Goal: Navigation & Orientation: Find specific page/section

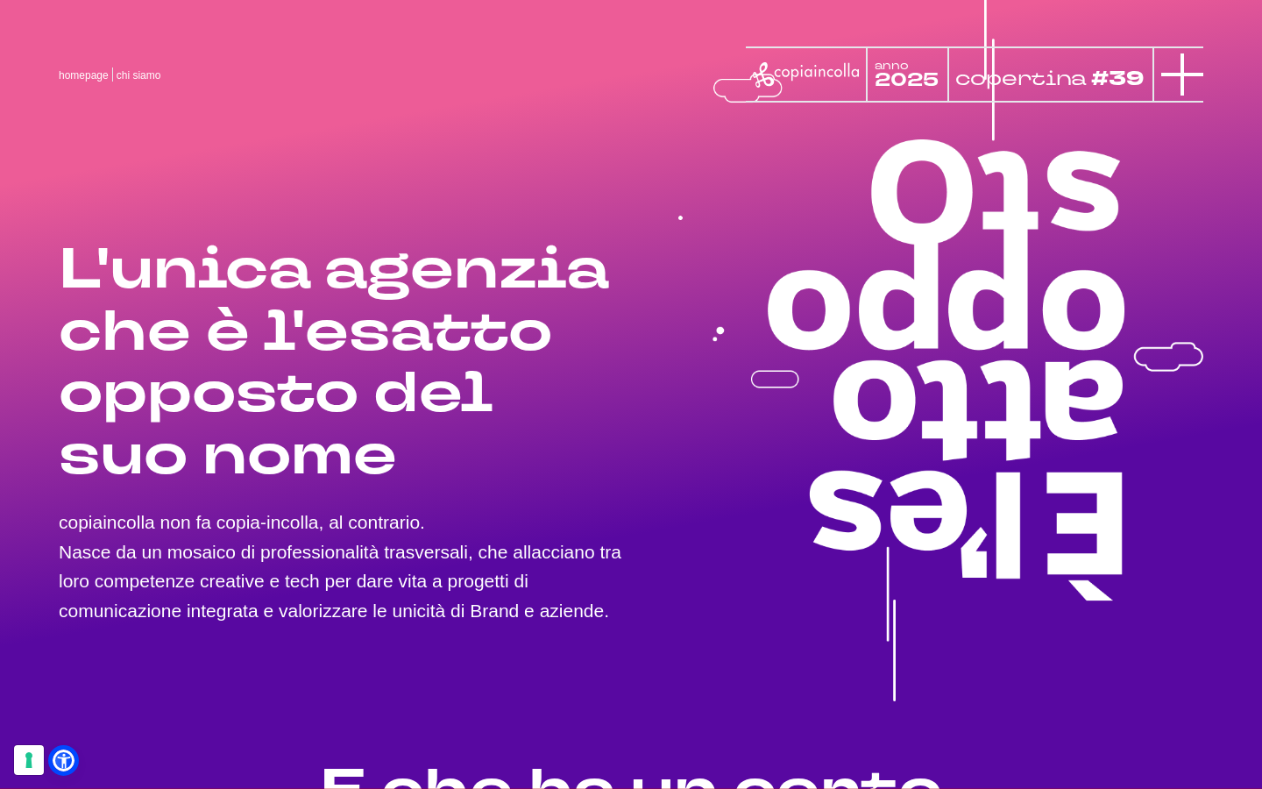
click at [1192, 95] on icon at bounding box center [1182, 74] width 42 height 42
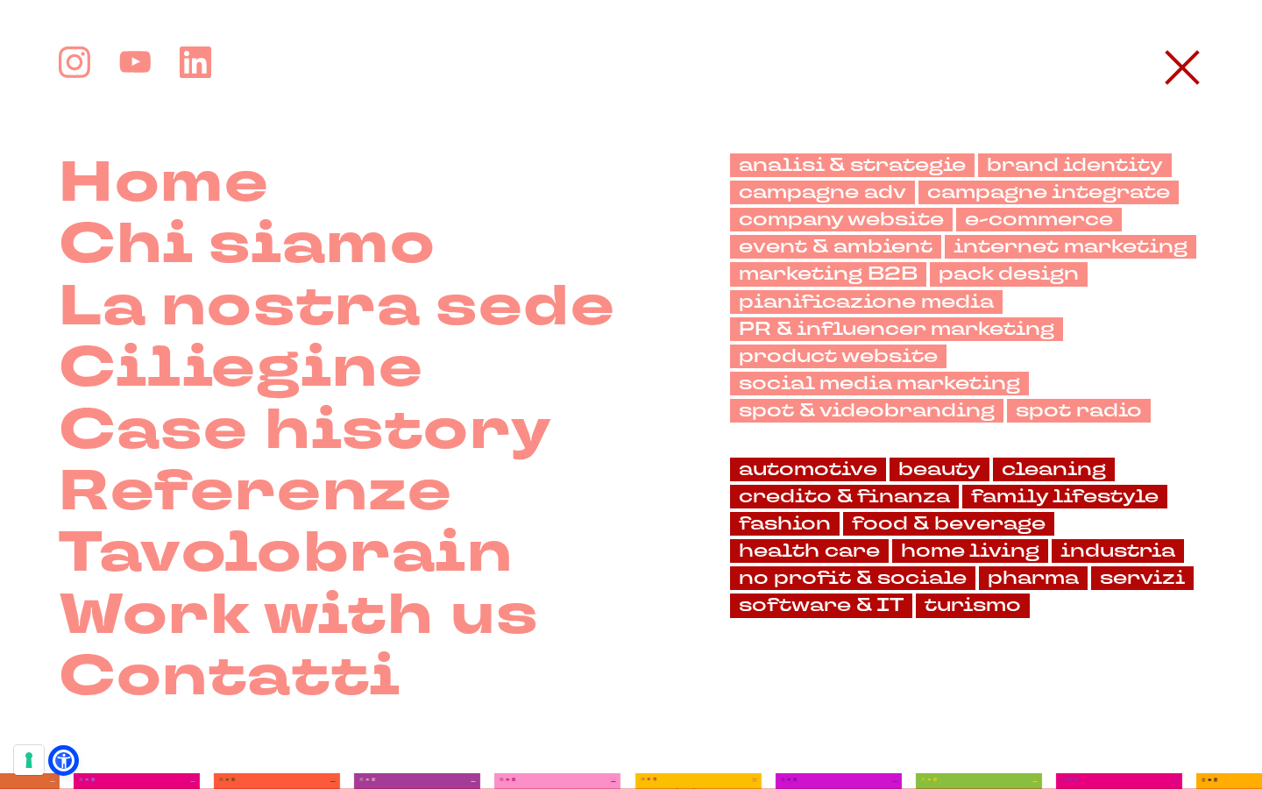
click at [1192, 95] on div "Home Chi siamo La nostra sede" at bounding box center [631, 377] width 1144 height 662
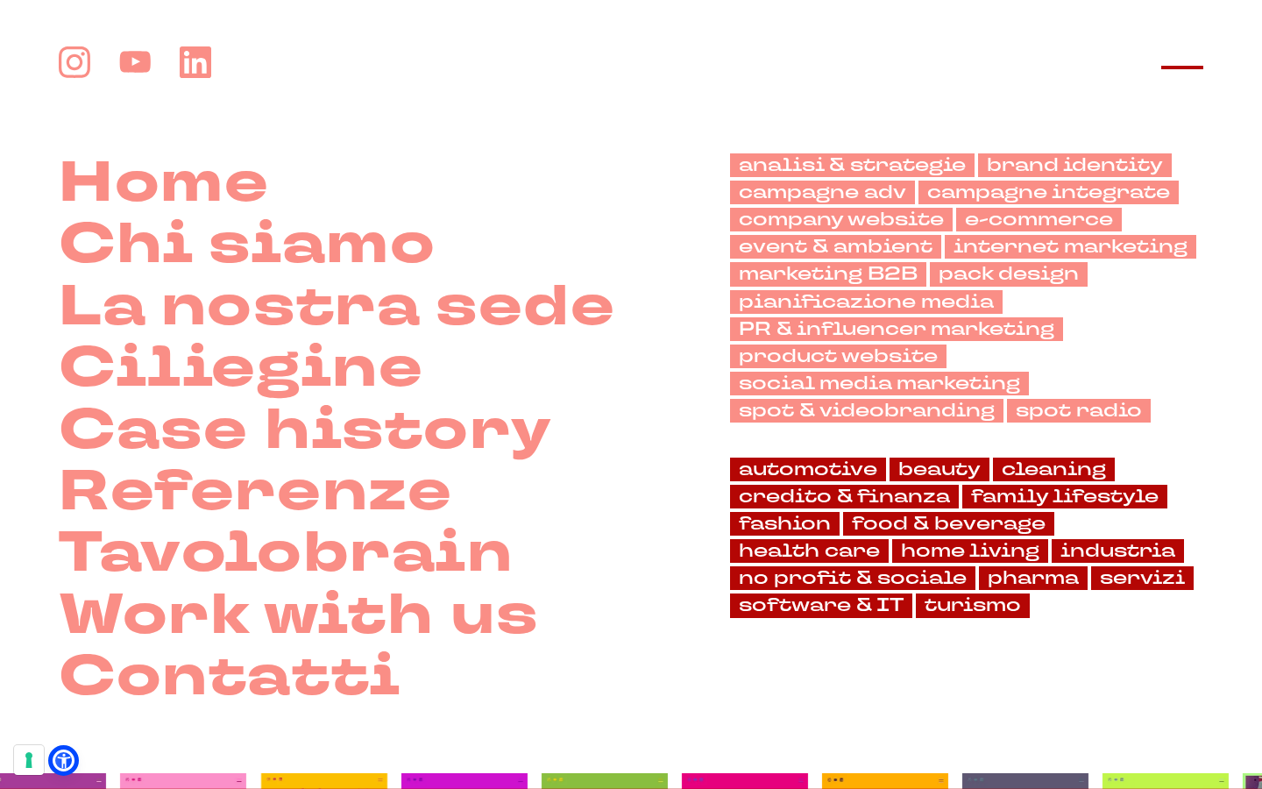
click at [1194, 57] on icon at bounding box center [1182, 67] width 42 height 42
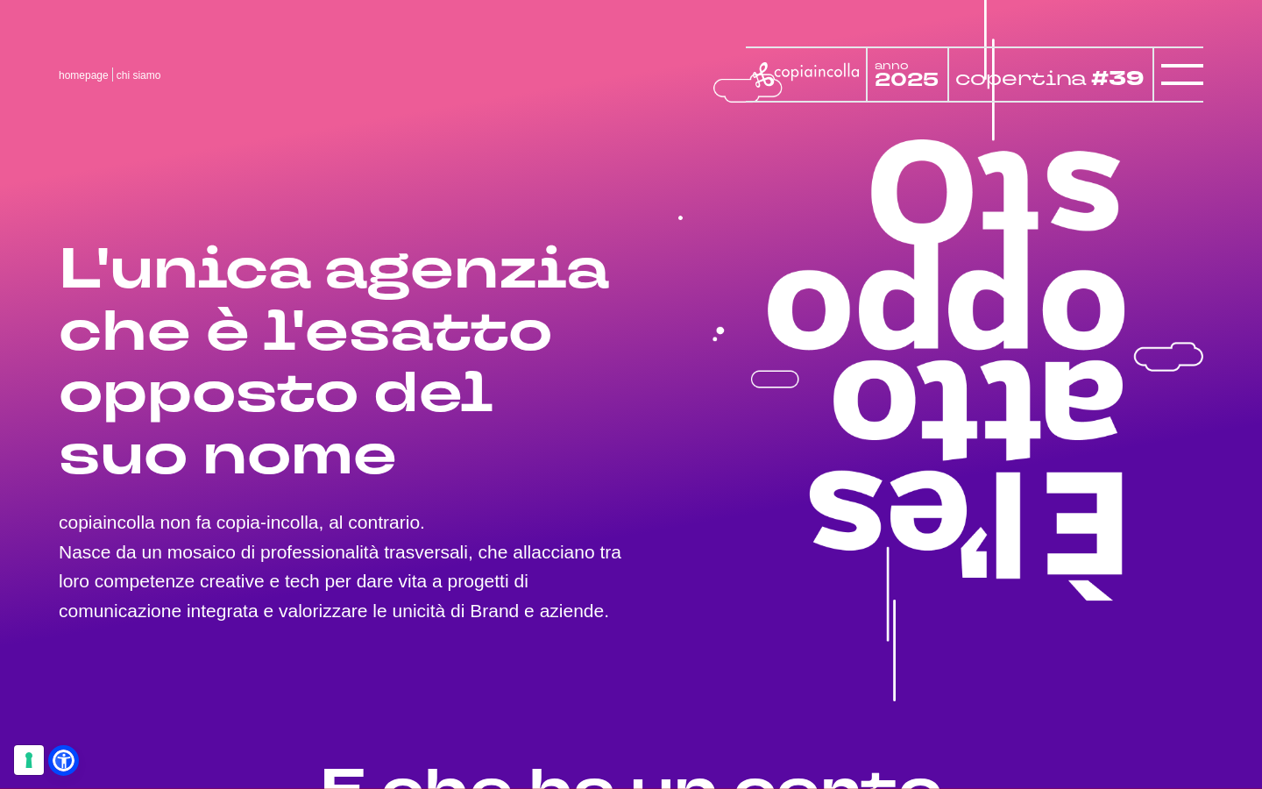
drag, startPoint x: 248, startPoint y: 500, endPoint x: 341, endPoint y: 506, distance: 93.0
click at [341, 507] on p "copiaincolla non fa copia-incolla, al contrario. Nasce da un mosaico di profess…" at bounding box center [345, 565] width 572 height 117
click at [1176, 79] on icon at bounding box center [1182, 74] width 42 height 42
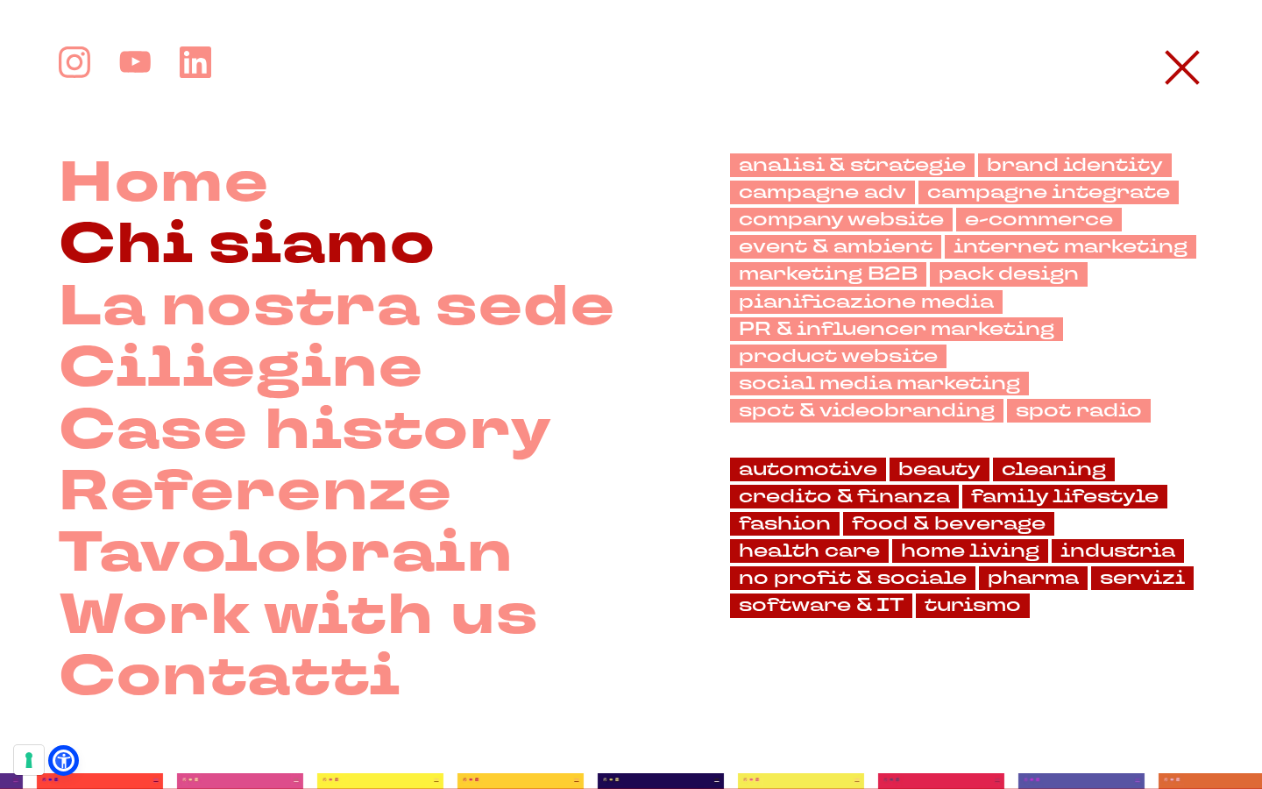
click at [351, 250] on link "Chi siamo" at bounding box center [247, 245] width 377 height 61
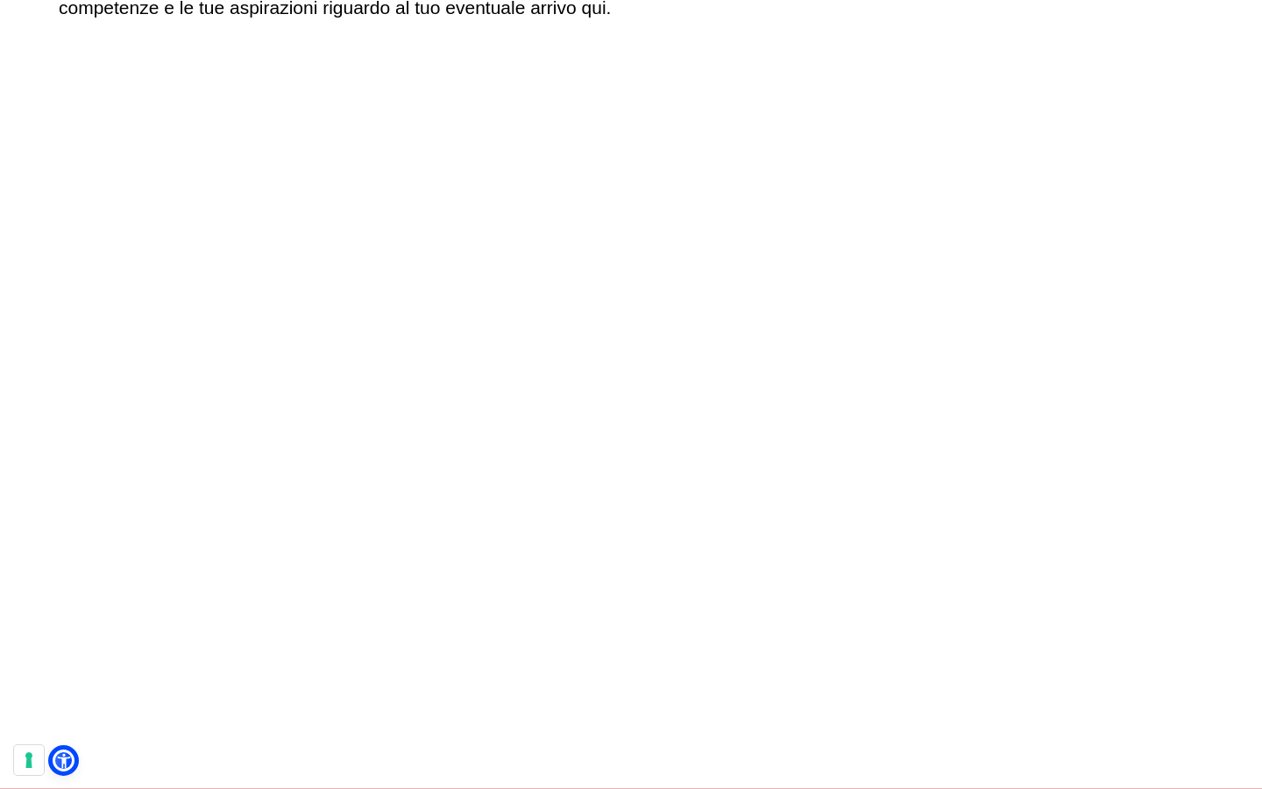
scroll to position [390, 0]
click at [639, 421] on video at bounding box center [631, 427] width 1144 height 644
click at [850, 630] on video at bounding box center [631, 427] width 1144 height 644
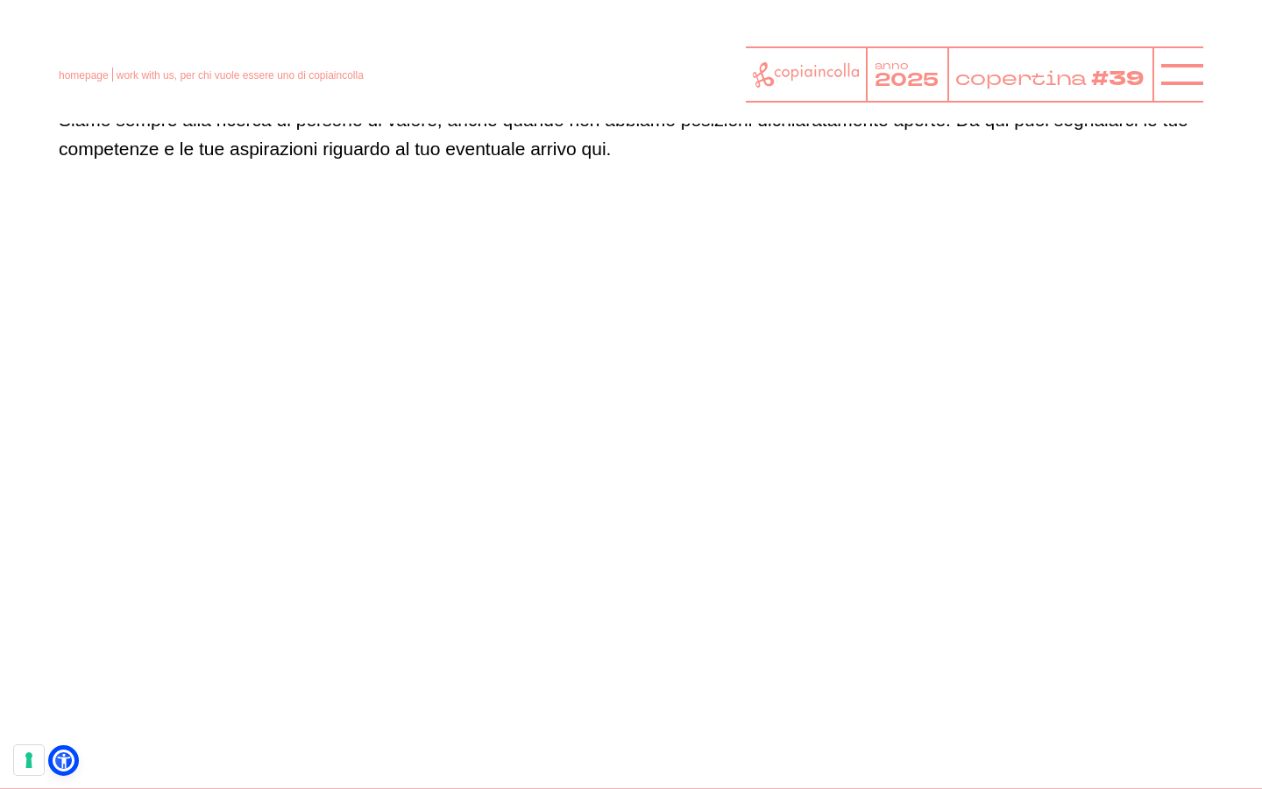
scroll to position [246, 0]
click at [1182, 73] on line at bounding box center [1182, 74] width 0 height 42
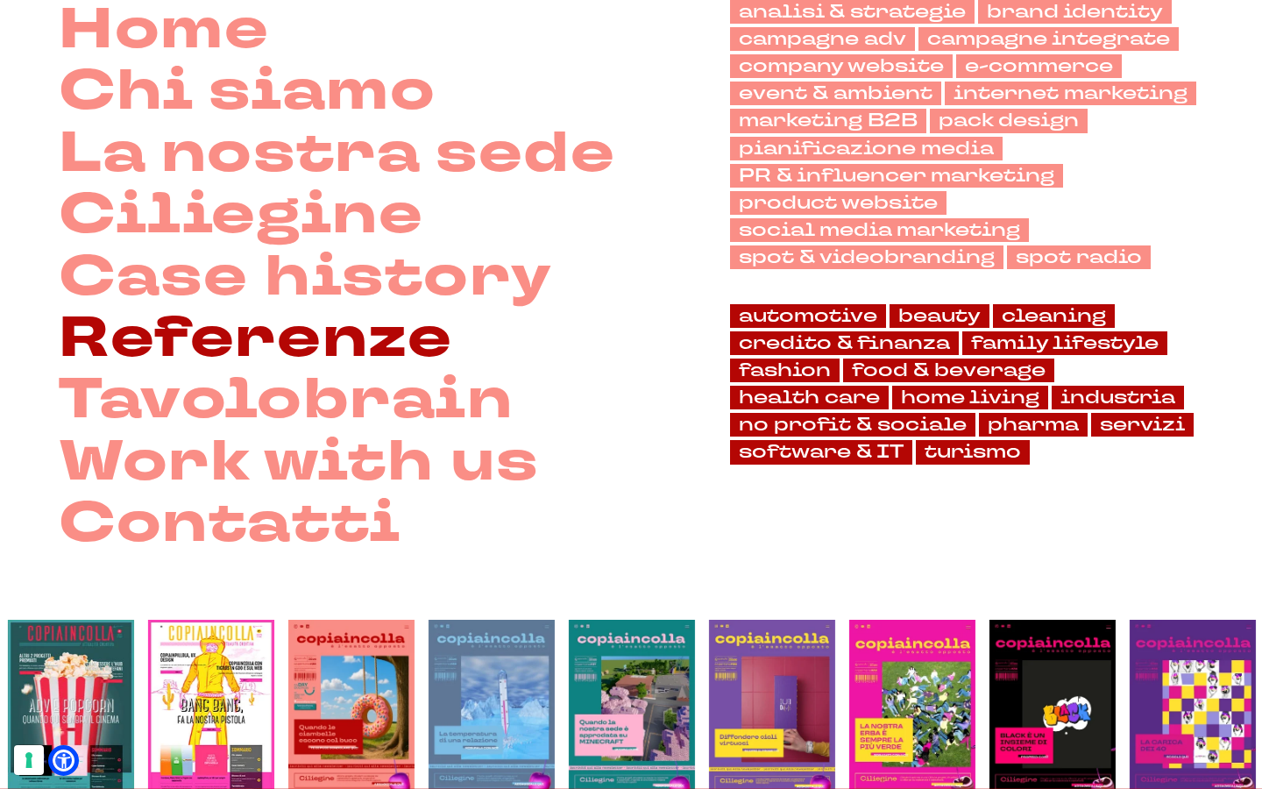
scroll to position [154, 0]
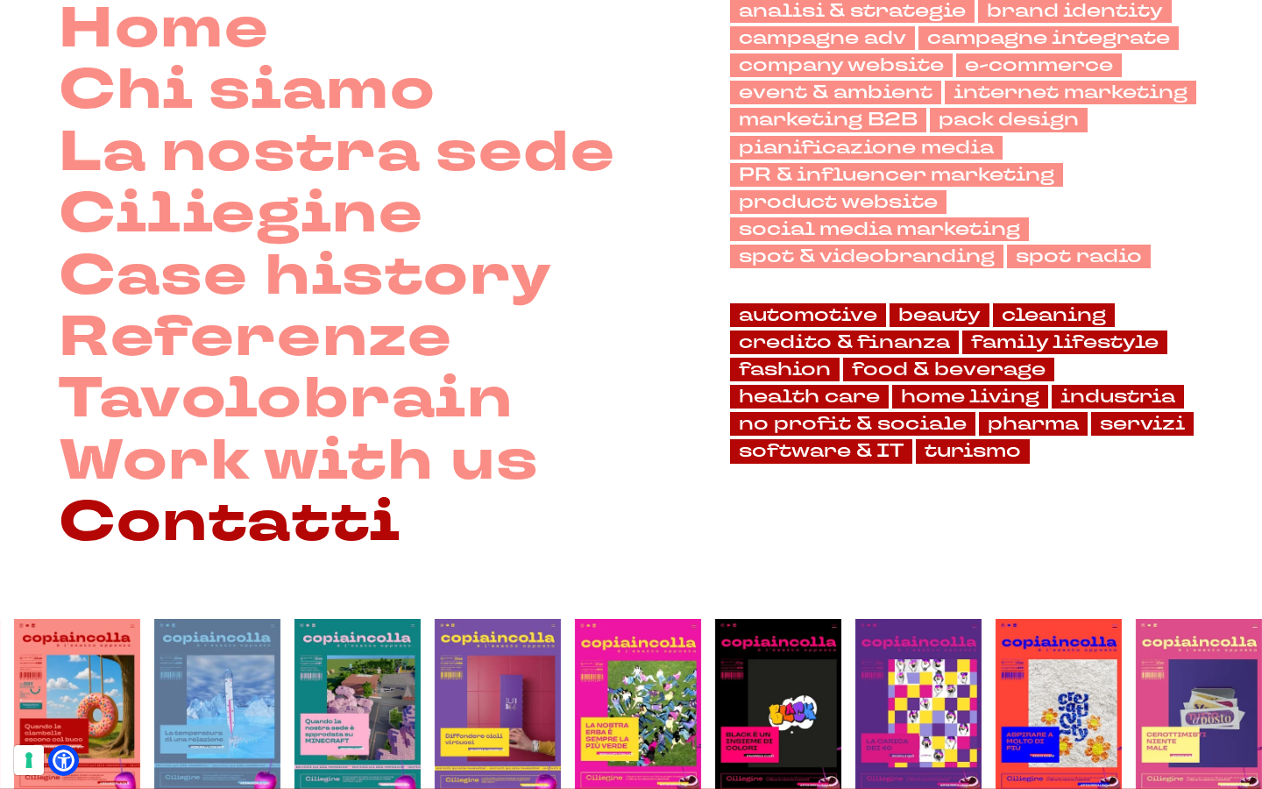
click at [332, 554] on link "Contatti" at bounding box center [230, 522] width 343 height 61
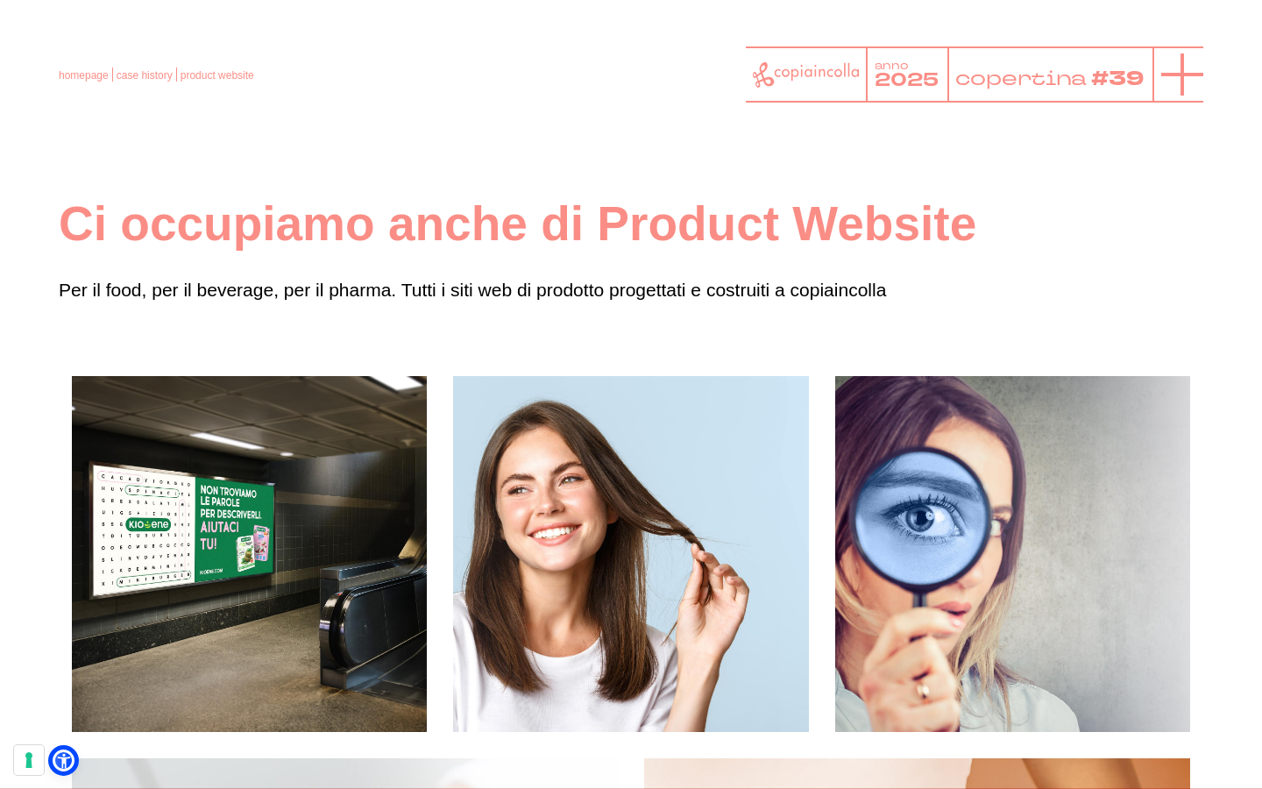
click at [1192, 85] on icon at bounding box center [1182, 74] width 42 height 42
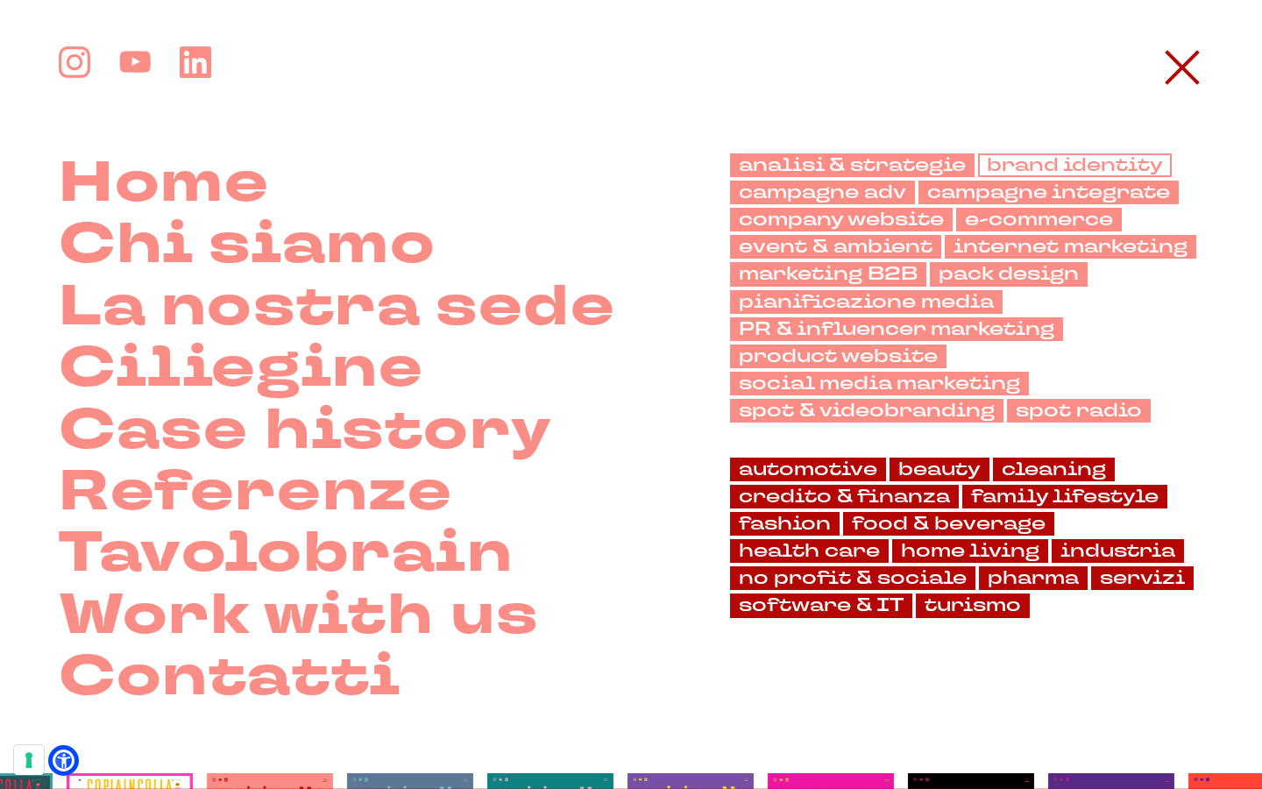
click at [978, 159] on link "brand identity" at bounding box center [1075, 165] width 194 height 24
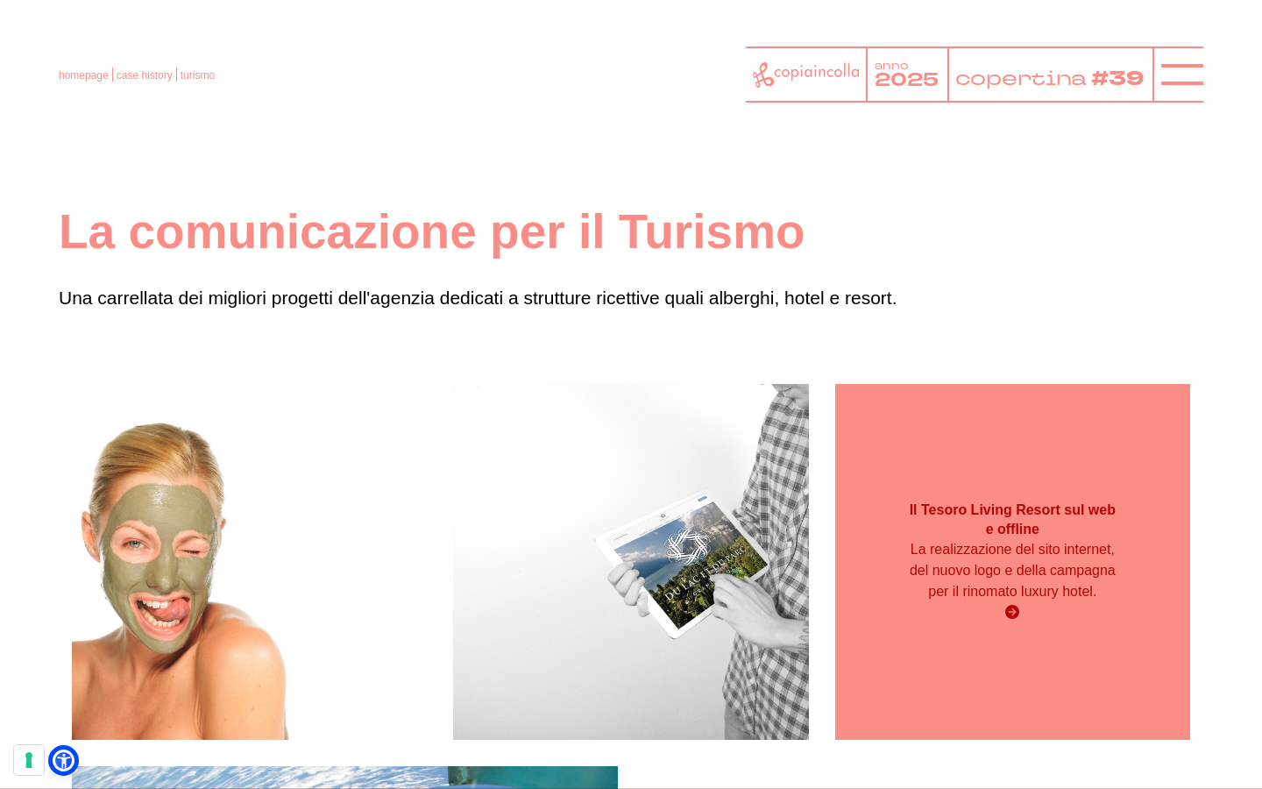
scroll to position [8, 0]
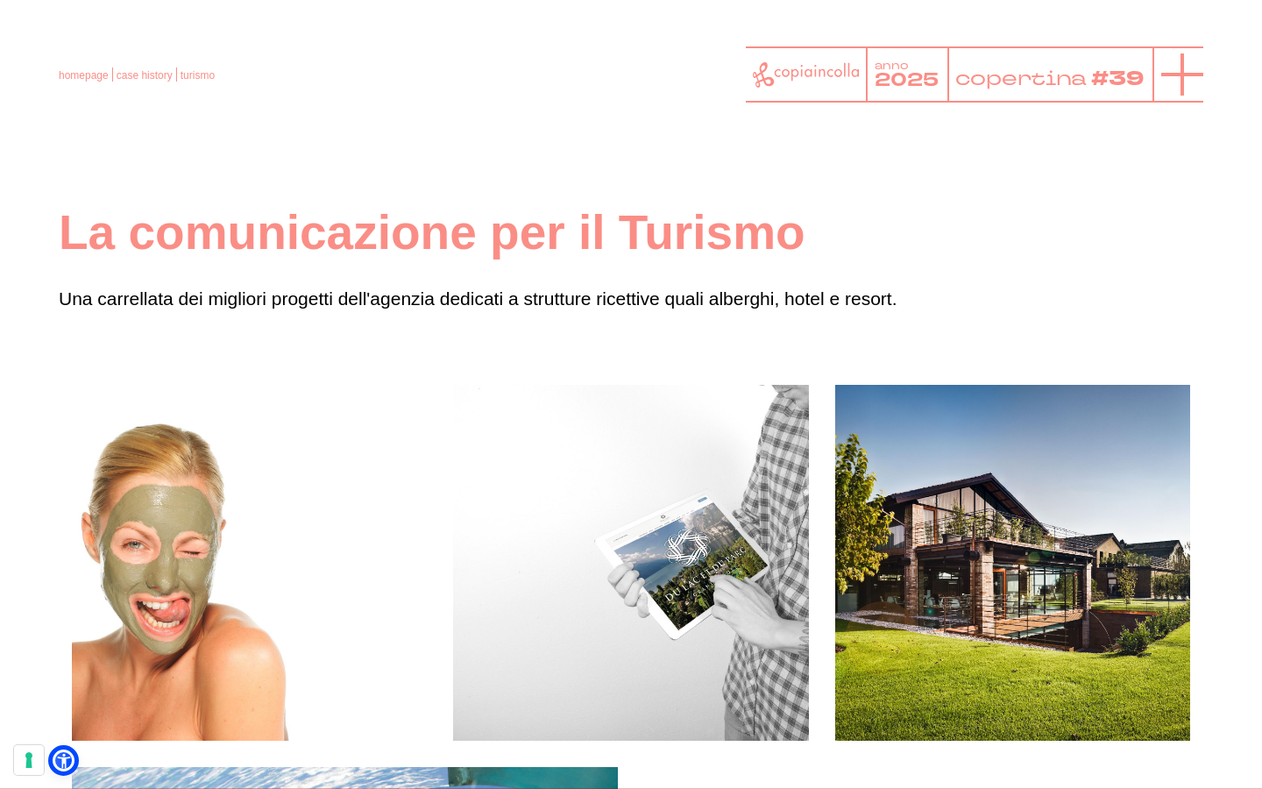
click at [1180, 82] on icon at bounding box center [1182, 74] width 42 height 42
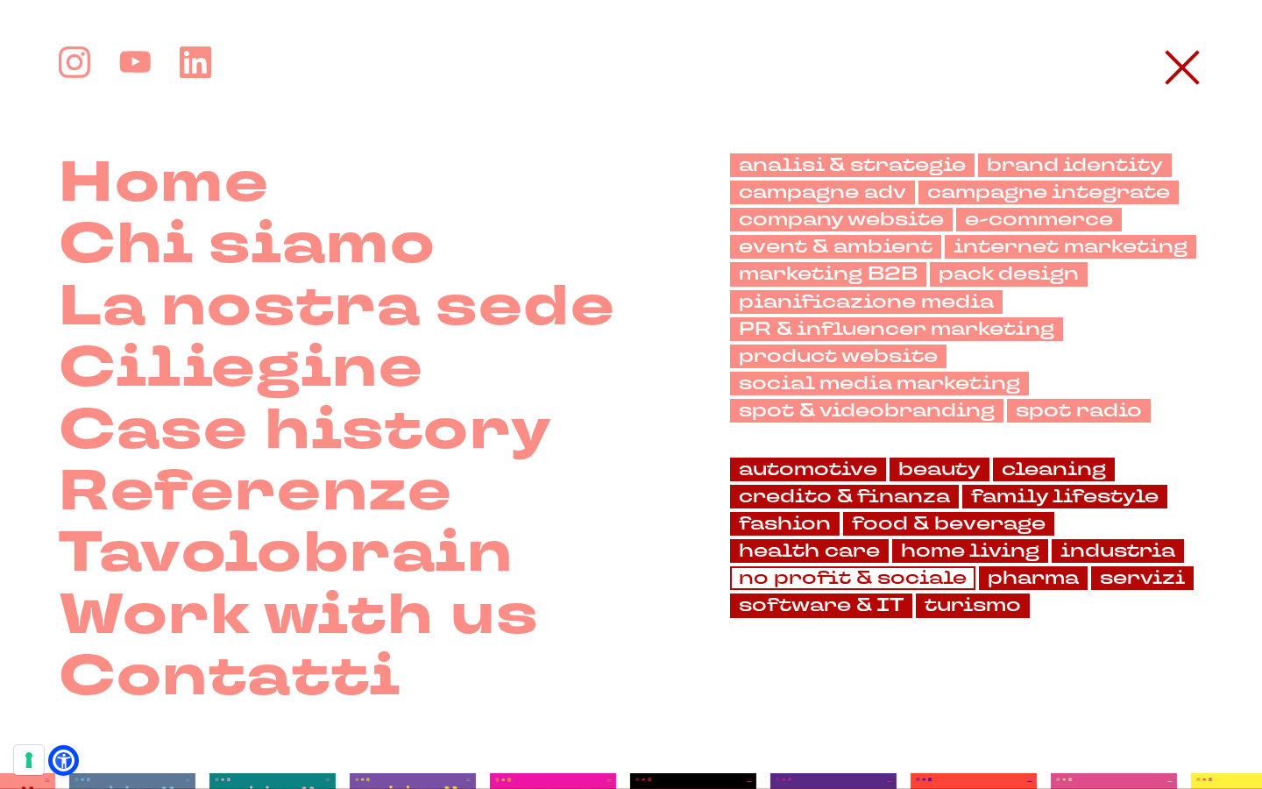
click at [881, 566] on link "no profit & sociale" at bounding box center [852, 578] width 245 height 24
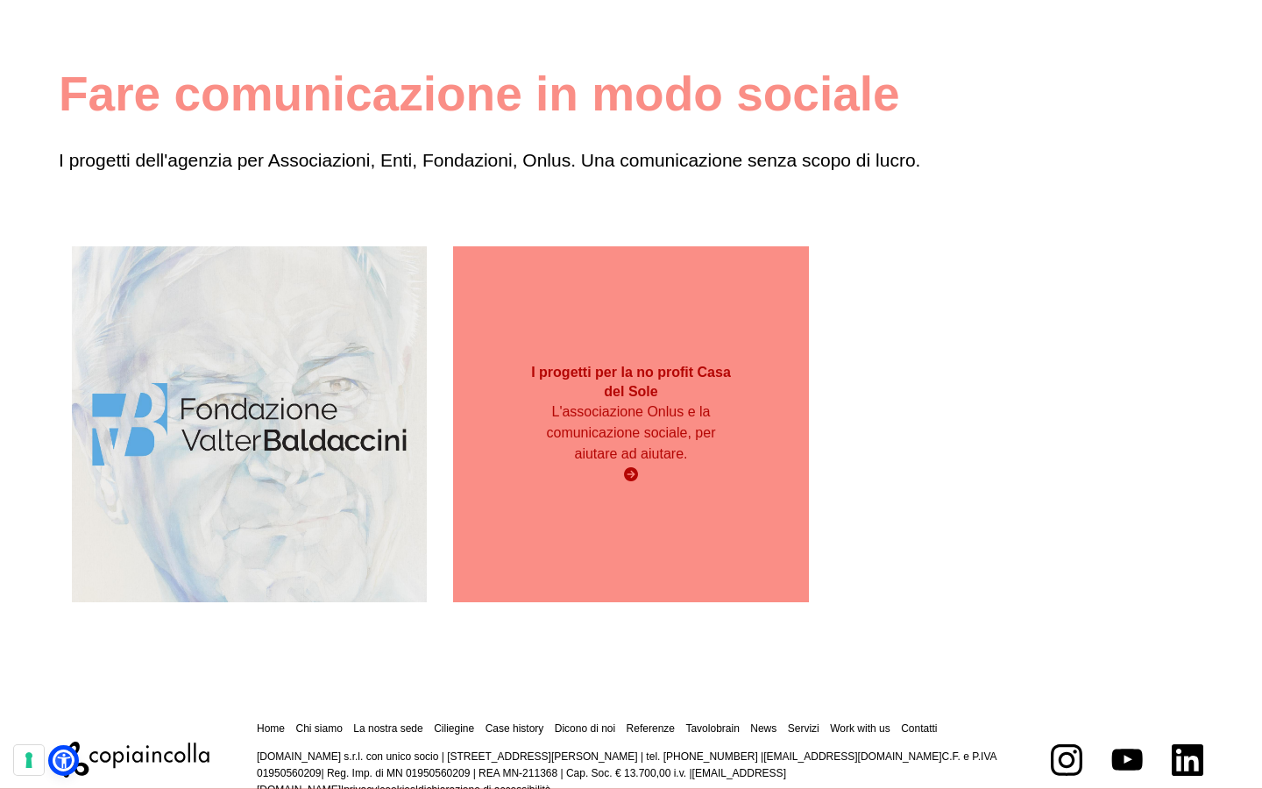
scroll to position [147, 0]
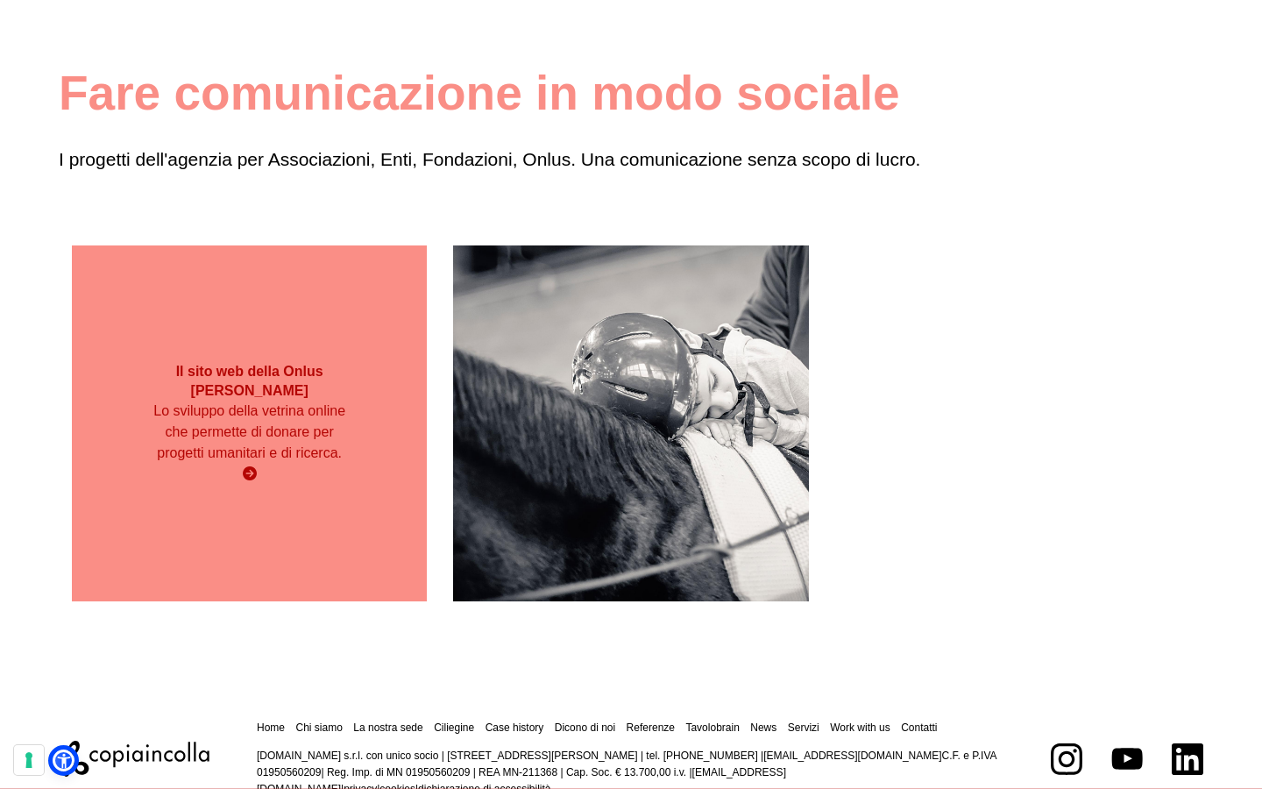
click at [342, 514] on div "Il sito web della Onlus [PERSON_NAME] Lo sviluppo della vetrina online che perm…" at bounding box center [249, 422] width 355 height 355
